Goal: Information Seeking & Learning: Check status

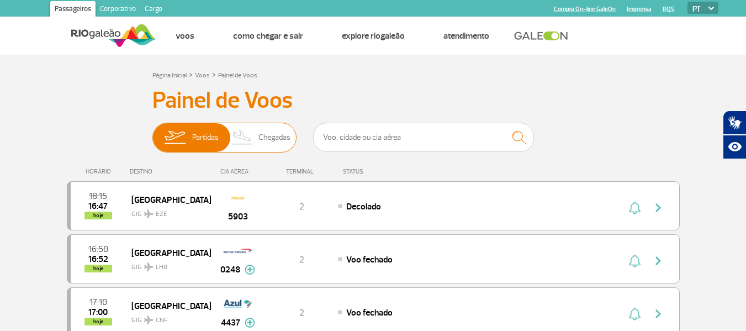
click at [268, 146] on span "Chegadas" at bounding box center [274, 137] width 32 height 29
click at [152, 132] on input "Partidas Chegadas" at bounding box center [152, 132] width 0 height 0
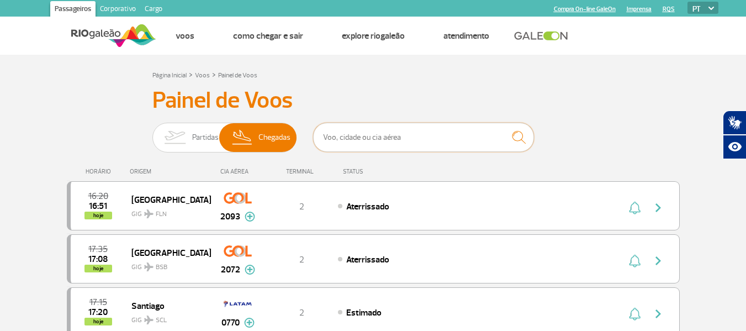
click at [398, 142] on input "text" at bounding box center [423, 137] width 221 height 29
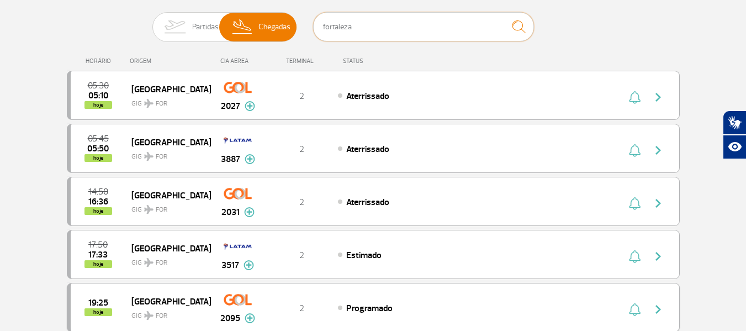
scroll to position [166, 0]
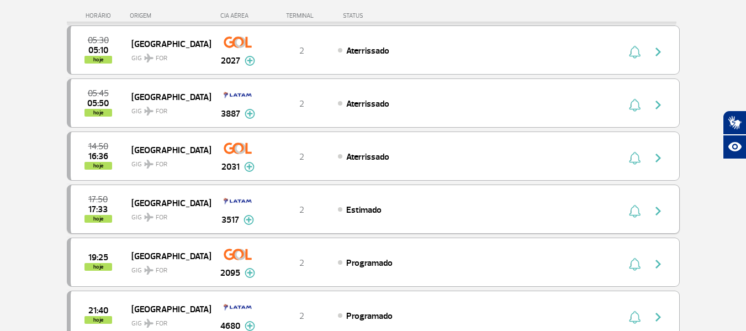
type input "fortaleza"
click at [506, 215] on div "17:50 17:33 hoje Fortaleza GIG FOR 3517 2 Estimado Parcerias: TAP Portugal 5709…" at bounding box center [373, 208] width 613 height 49
click at [626, 223] on div "17:50 17:33 hoje Fortaleza GIG FOR 3517 2 Estimado Parcerias: TAP Portugal 5709…" at bounding box center [373, 208] width 613 height 49
click at [489, 215] on div "17:50 17:33 hoje Fortaleza GIG FOR 3517 2 Estimado Parcerias: TAP Portugal 5709…" at bounding box center [373, 208] width 613 height 49
click at [659, 214] on img "button" at bounding box center [658, 210] width 13 height 13
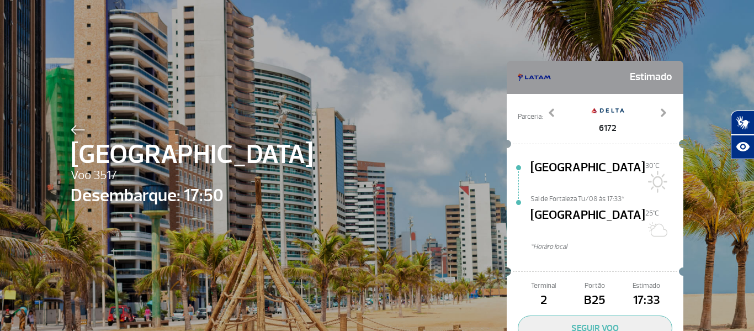
click at [76, 125] on img at bounding box center [78, 130] width 14 height 10
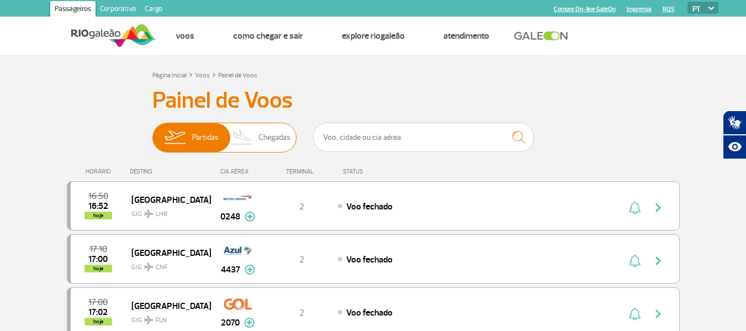
click at [267, 139] on span "Chegadas" at bounding box center [274, 137] width 32 height 29
click at [152, 132] on input "Partidas Chegadas" at bounding box center [152, 132] width 0 height 0
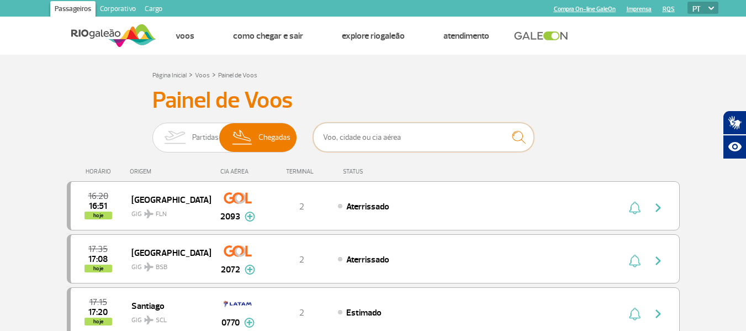
click at [425, 145] on input "text" at bounding box center [423, 137] width 221 height 29
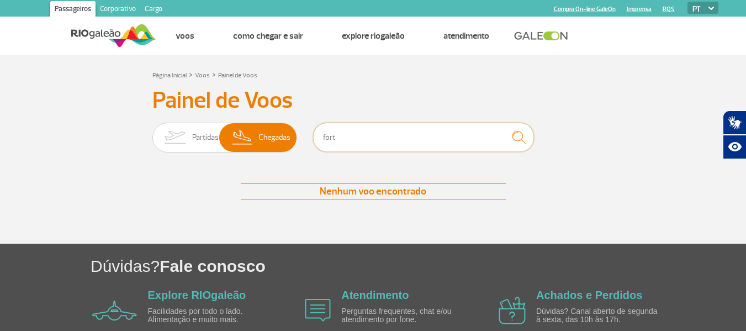
type input "fortaleza"
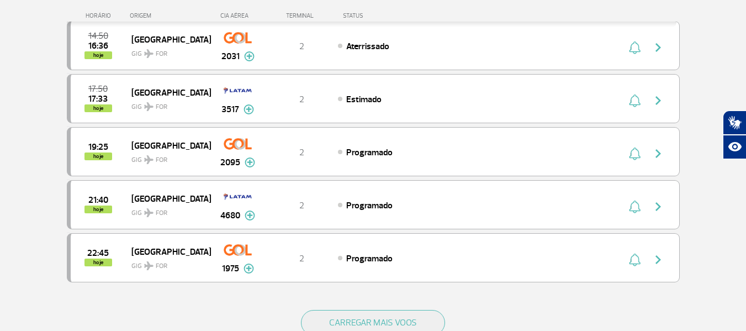
scroll to position [221, 0]
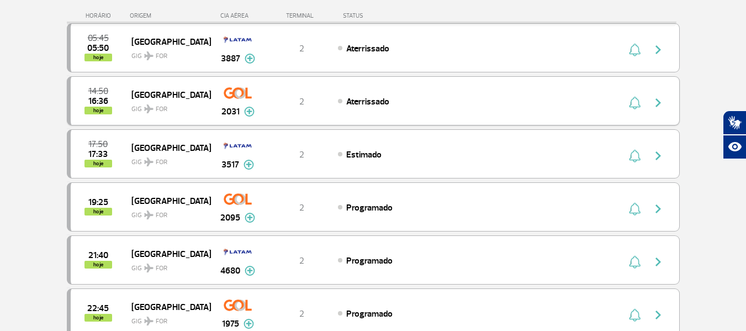
click at [93, 101] on span "16:36" at bounding box center [98, 101] width 20 height 8
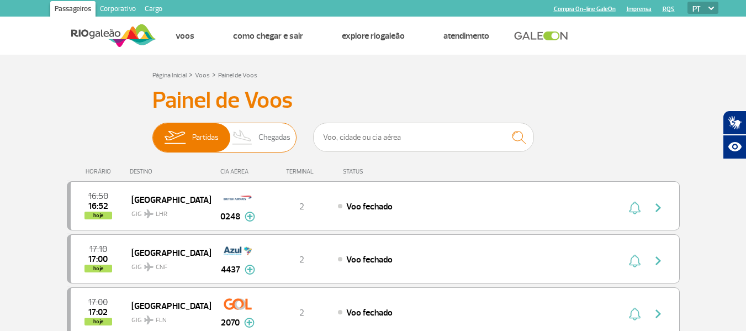
click at [268, 137] on span "Chegadas" at bounding box center [274, 137] width 32 height 29
click at [152, 132] on input "Partidas Chegadas" at bounding box center [152, 132] width 0 height 0
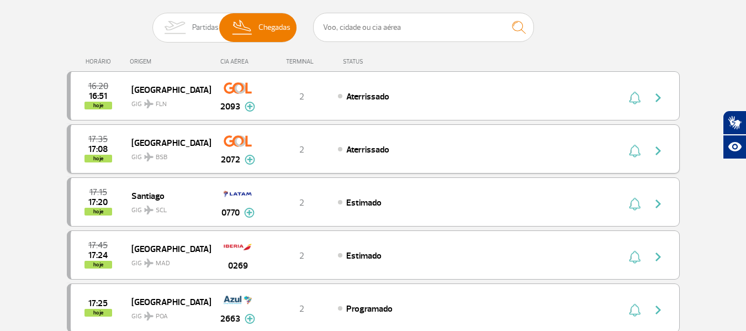
scroll to position [110, 0]
click at [421, 31] on input "text" at bounding box center [423, 26] width 221 height 29
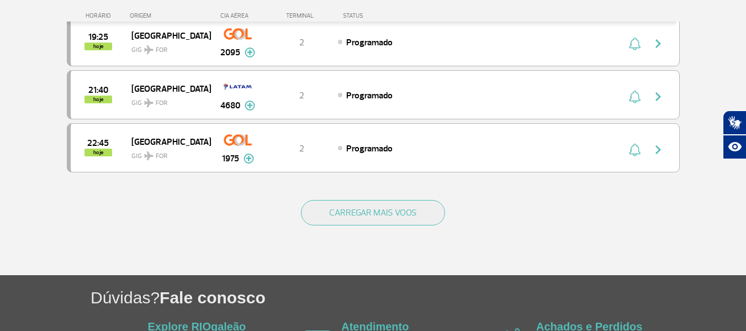
scroll to position [387, 0]
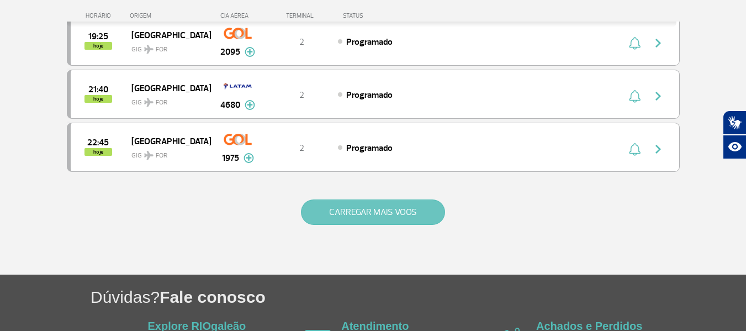
click at [399, 208] on button "CARREGAR MAIS VOOS" at bounding box center [373, 211] width 144 height 25
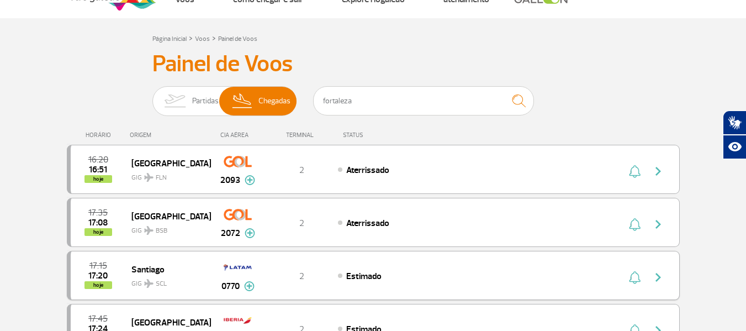
scroll to position [0, 0]
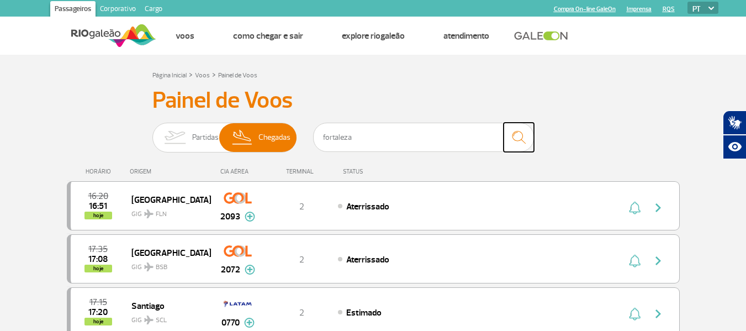
click at [517, 136] on img "submit" at bounding box center [519, 137] width 24 height 23
click at [378, 135] on input "fortaleza" at bounding box center [423, 137] width 221 height 29
click at [516, 137] on img "submit" at bounding box center [519, 137] width 24 height 23
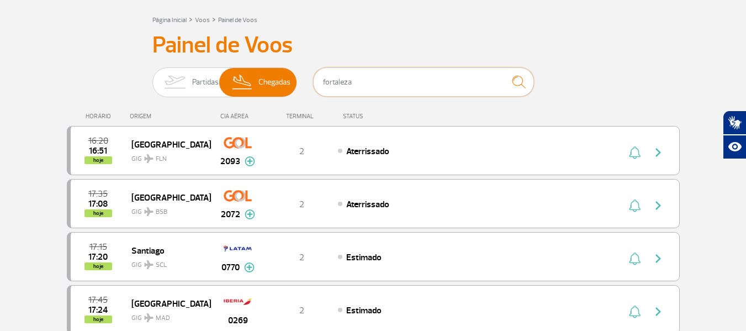
click at [423, 88] on input "fortaleza" at bounding box center [423, 81] width 221 height 29
click at [175, 79] on img at bounding box center [174, 82] width 35 height 29
click at [152, 77] on input "Partidas Chegadas" at bounding box center [152, 77] width 0 height 0
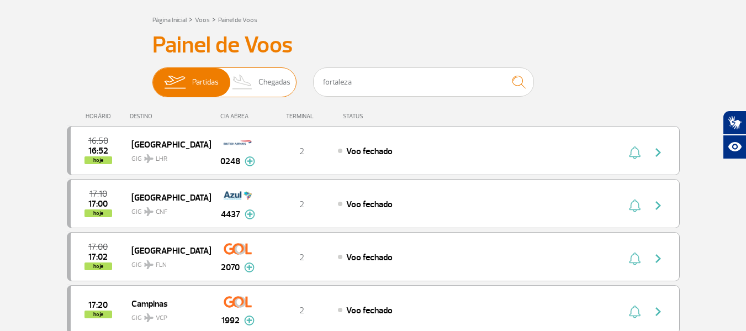
click at [264, 81] on span "Chegadas" at bounding box center [274, 82] width 32 height 29
click at [152, 77] on input "Partidas Chegadas" at bounding box center [152, 77] width 0 height 0
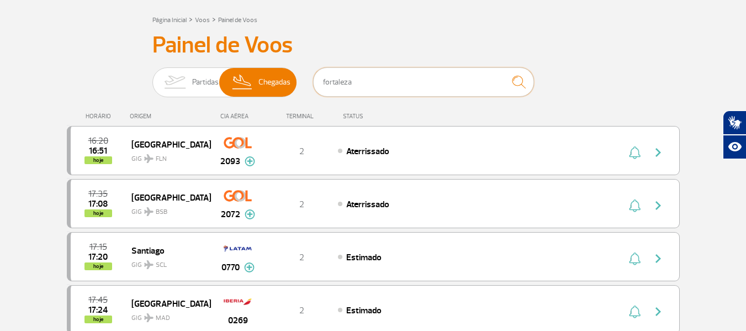
click at [418, 89] on input "fortaleza" at bounding box center [423, 81] width 221 height 29
drag, startPoint x: 412, startPoint y: 88, endPoint x: 308, endPoint y: 82, distance: 104.6
click at [311, 86] on div "Partidas Chegadas fortaleza" at bounding box center [373, 83] width 442 height 33
type input "fortaleza"
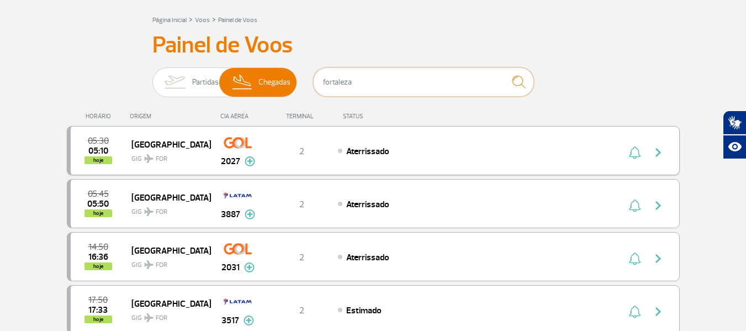
scroll to position [110, 0]
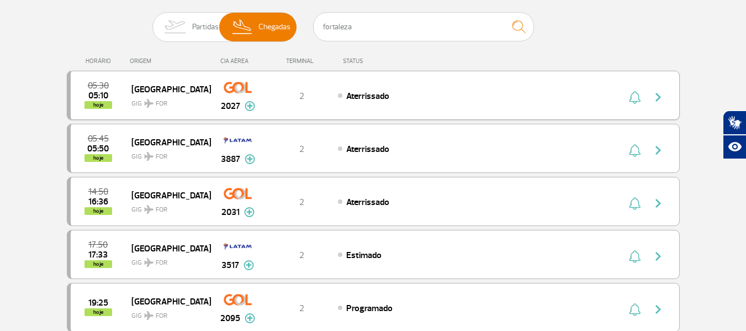
click at [656, 99] on img "button" at bounding box center [658, 97] width 13 height 13
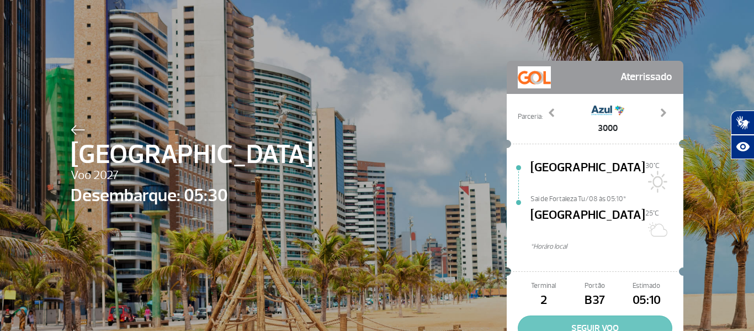
click at [583, 315] on button "SEGUIR VOO" at bounding box center [595, 327] width 155 height 25
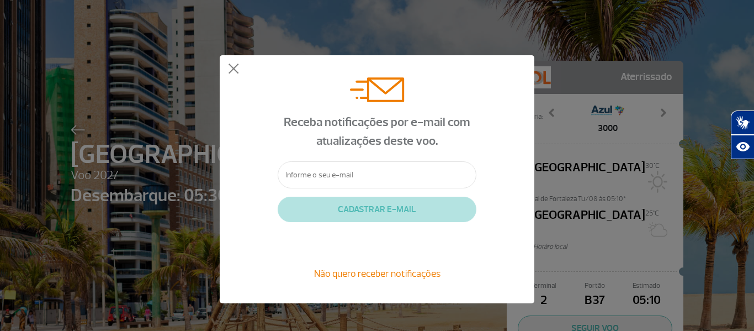
click at [239, 72] on div "Receba notificações por e-mail com atualizações deste voo. CADASTRAR E-MAIL Não…" at bounding box center [377, 179] width 315 height 248
click at [233, 70] on button at bounding box center [233, 69] width 11 height 11
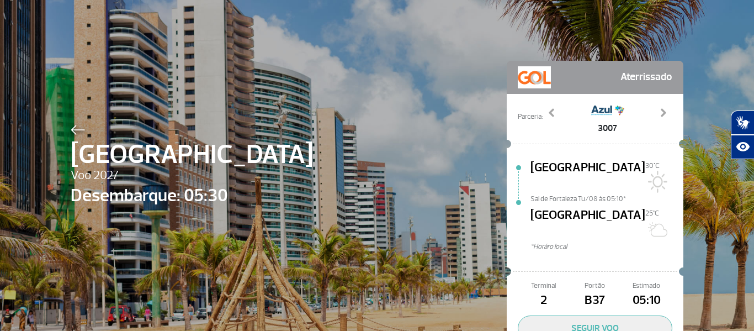
click at [77, 129] on img at bounding box center [78, 130] width 14 height 10
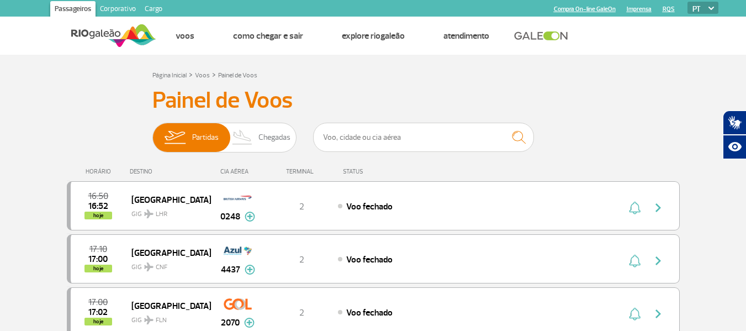
scroll to position [55, 0]
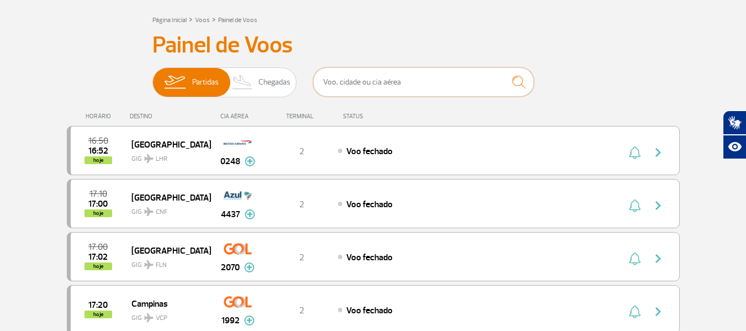
click at [428, 89] on input "text" at bounding box center [423, 81] width 221 height 29
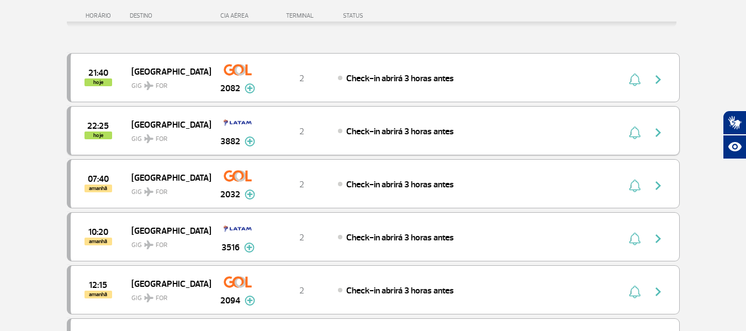
scroll to position [0, 0]
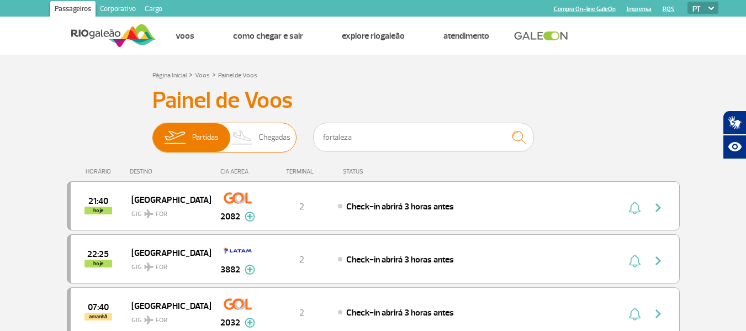
click at [279, 139] on span "Chegadas" at bounding box center [274, 137] width 32 height 29
click at [152, 132] on input "Partidas Chegadas" at bounding box center [152, 132] width 0 height 0
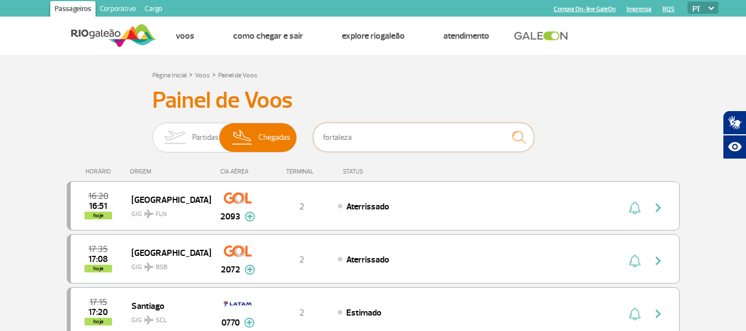
click at [379, 147] on input "fortaleza" at bounding box center [423, 137] width 221 height 29
click at [515, 136] on img "submit" at bounding box center [519, 137] width 24 height 23
drag, startPoint x: 386, startPoint y: 139, endPoint x: 305, endPoint y: 136, distance: 80.7
click at [307, 138] on div "Partidas Chegadas fortaleza" at bounding box center [373, 139] width 442 height 33
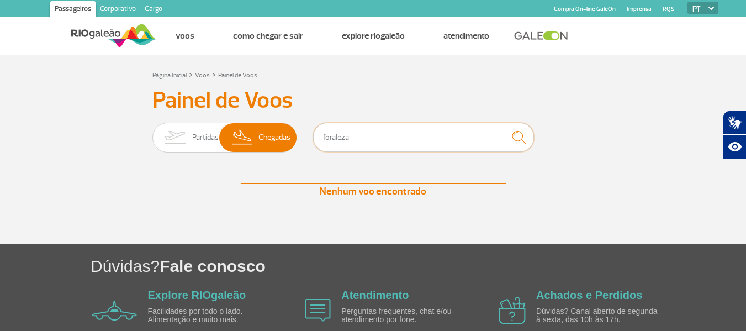
click at [333, 135] on input "foraleza" at bounding box center [423, 137] width 221 height 29
type input "fortaleza"
click at [367, 141] on input "fortaleza" at bounding box center [423, 137] width 221 height 29
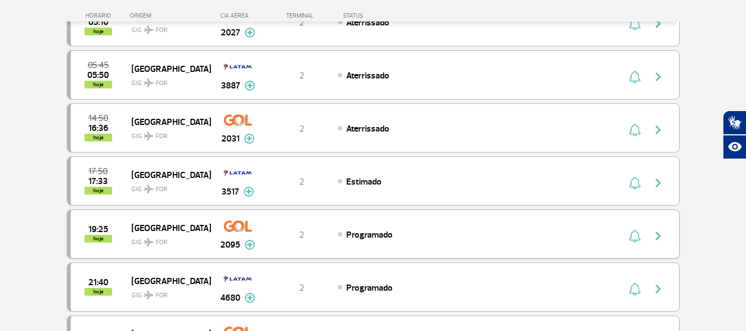
scroll to position [221, 0]
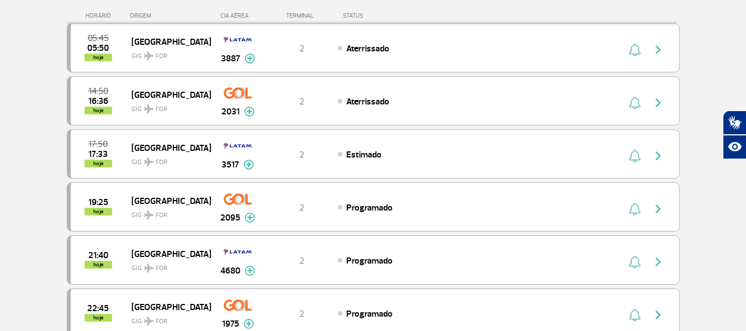
drag, startPoint x: 653, startPoint y: 211, endPoint x: 680, endPoint y: 213, distance: 26.6
click at [680, 213] on div "Página Inicial > Voos > Painel de Voos Painel de Voos Partidas Chegadas fortale…" at bounding box center [374, 143] width 630 height 593
click at [558, 206] on div "Programado" at bounding box center [460, 207] width 244 height 12
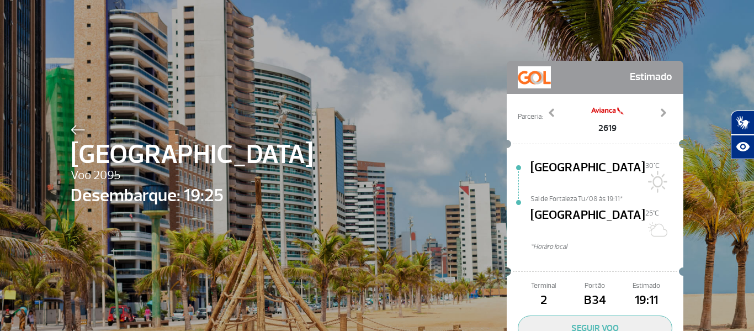
click at [75, 130] on img at bounding box center [78, 130] width 14 height 10
